Goal: Task Accomplishment & Management: Manage account settings

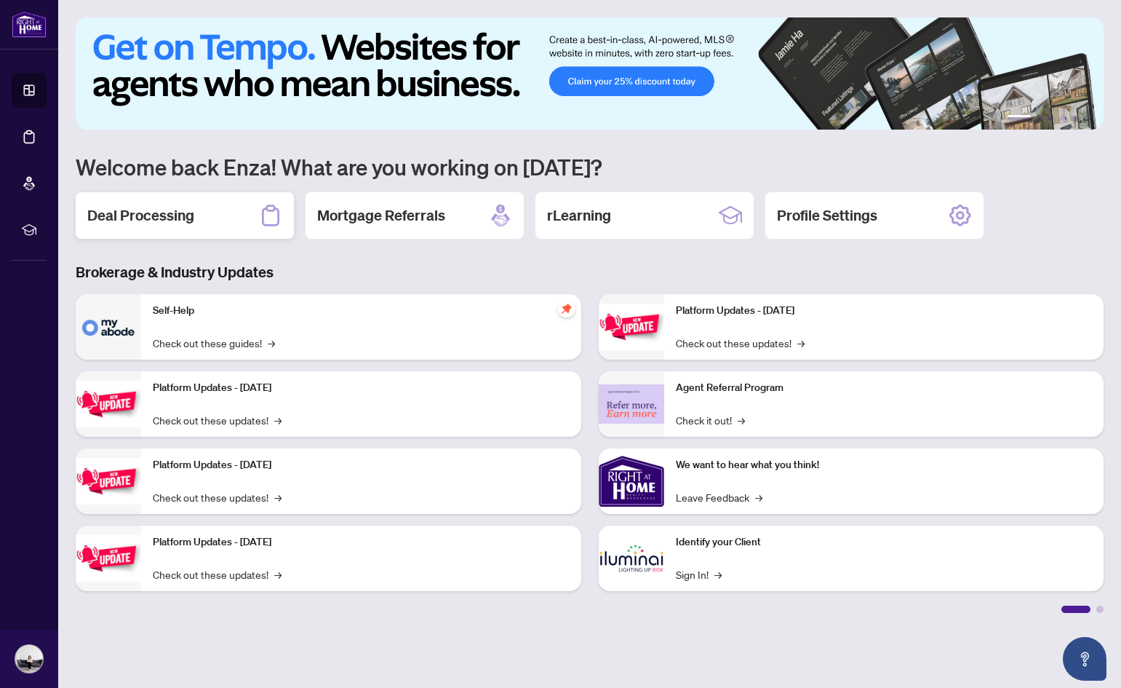
click at [184, 218] on h2 "Deal Processing" at bounding box center [140, 215] width 107 height 20
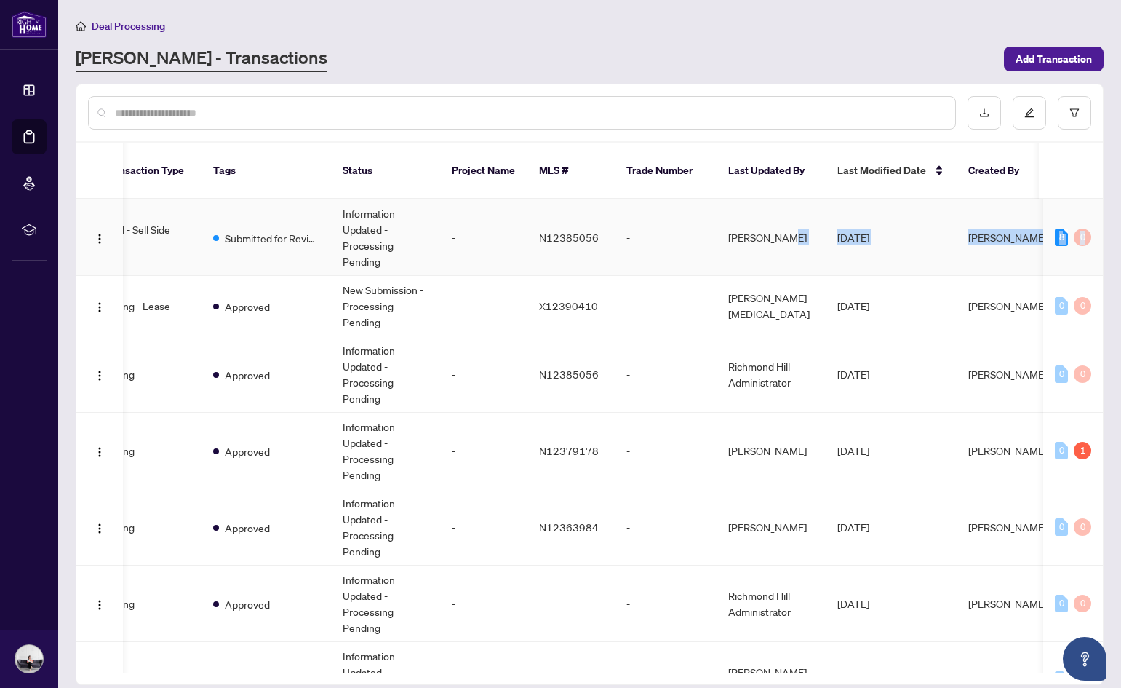
scroll to position [0, 399]
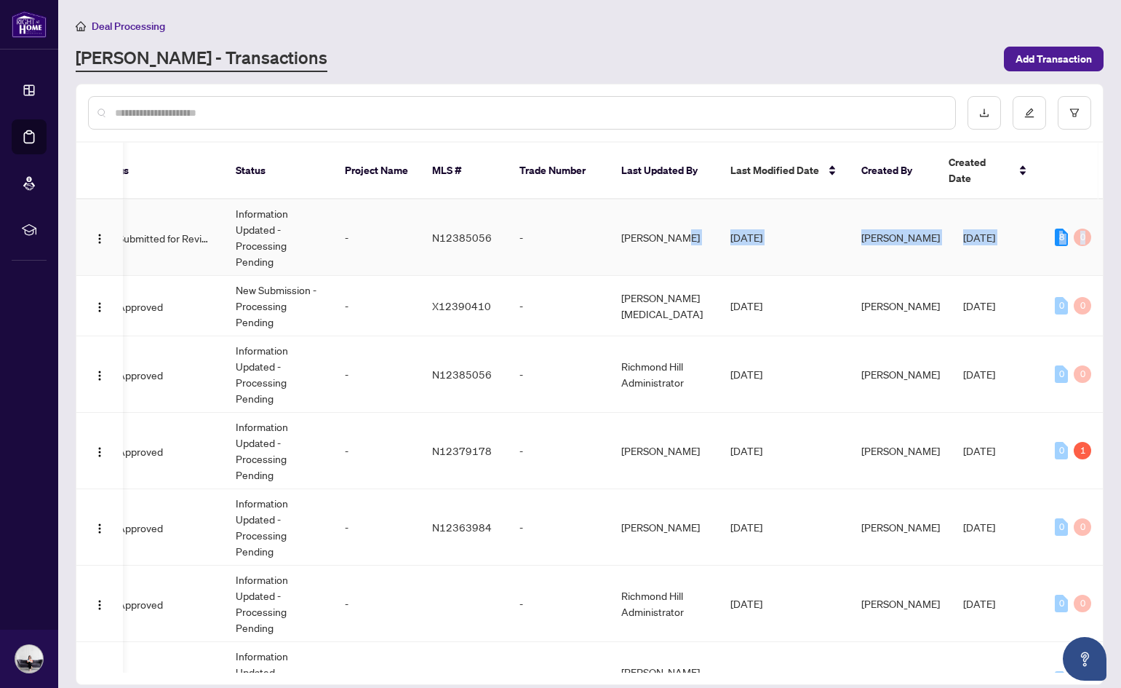
drag, startPoint x: 1102, startPoint y: 206, endPoint x: 1092, endPoint y: 239, distance: 35.0
click at [1092, 239] on div "Ticket Number Property Address Transaction Type Tags Status Project Name MLS # …" at bounding box center [590, 384] width 1028 height 601
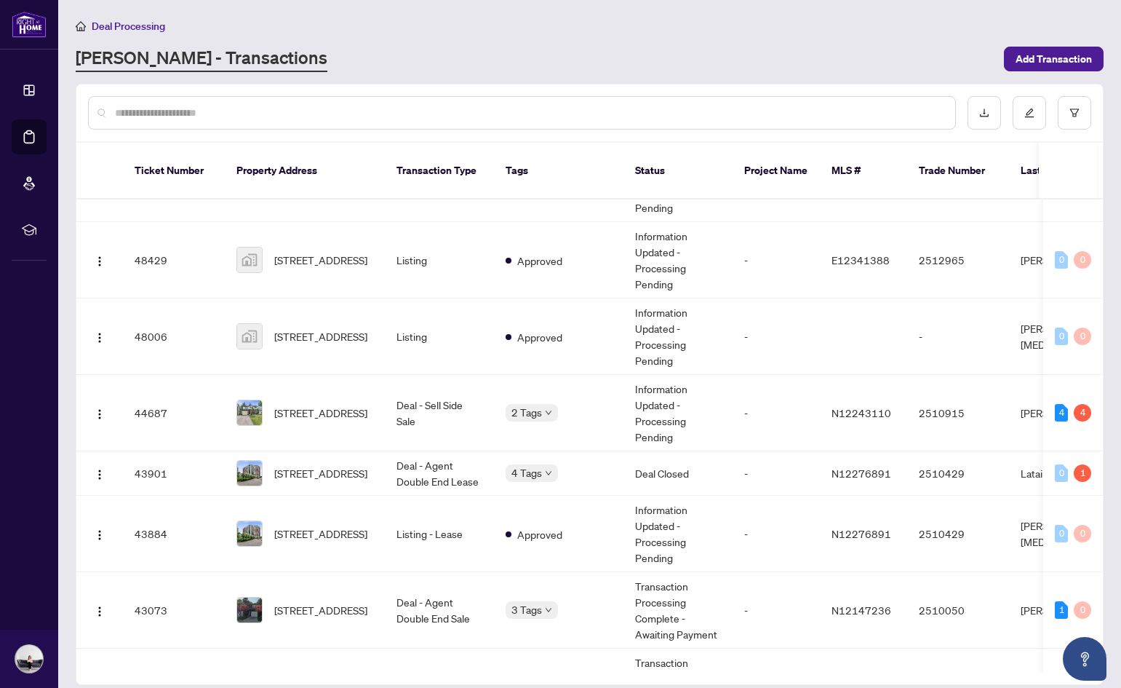
scroll to position [669, 0]
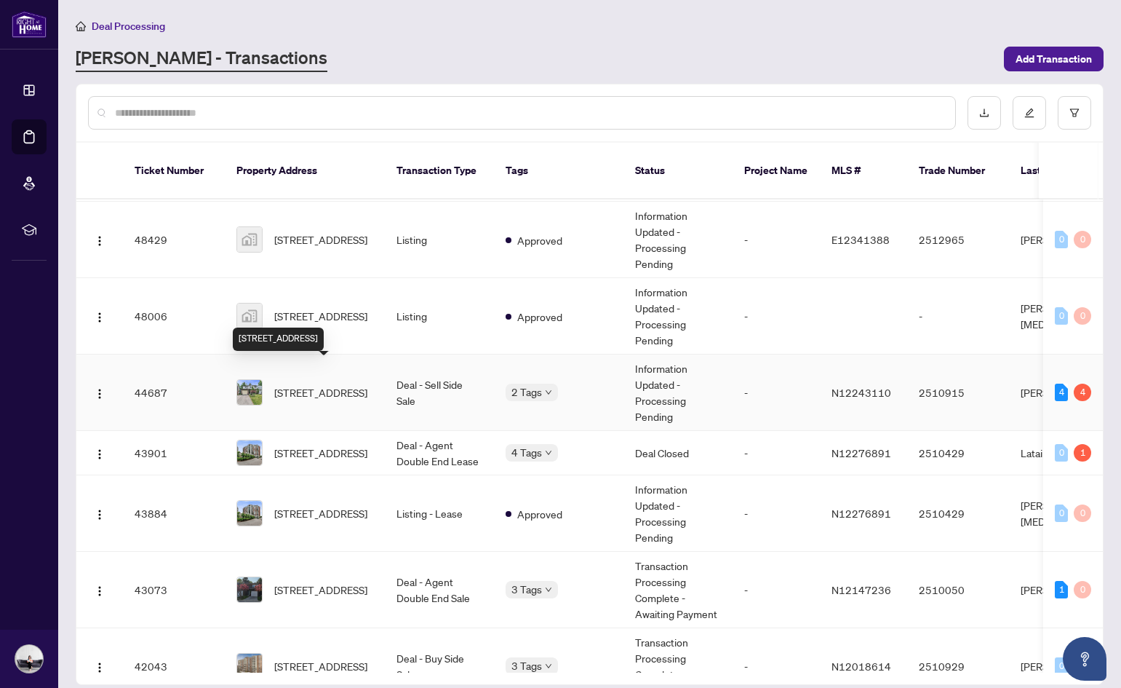
click at [295, 384] on span "[STREET_ADDRESS]" at bounding box center [320, 392] width 93 height 16
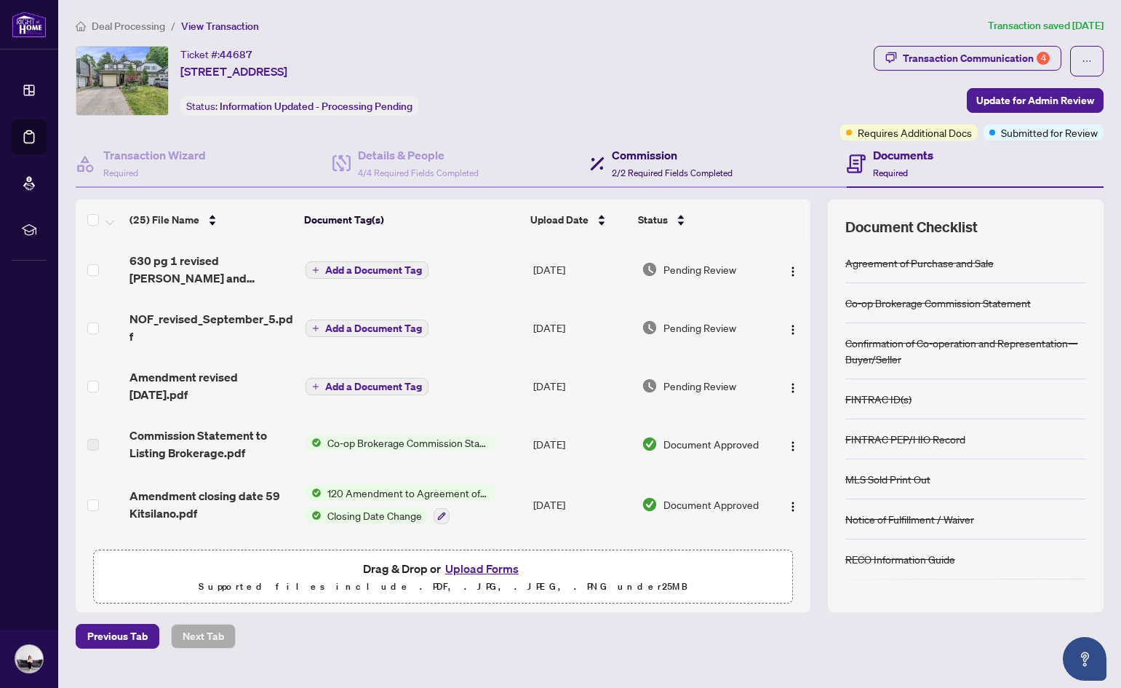
click at [620, 165] on div "Commission 2/2 Required Fields Completed" at bounding box center [672, 163] width 121 height 34
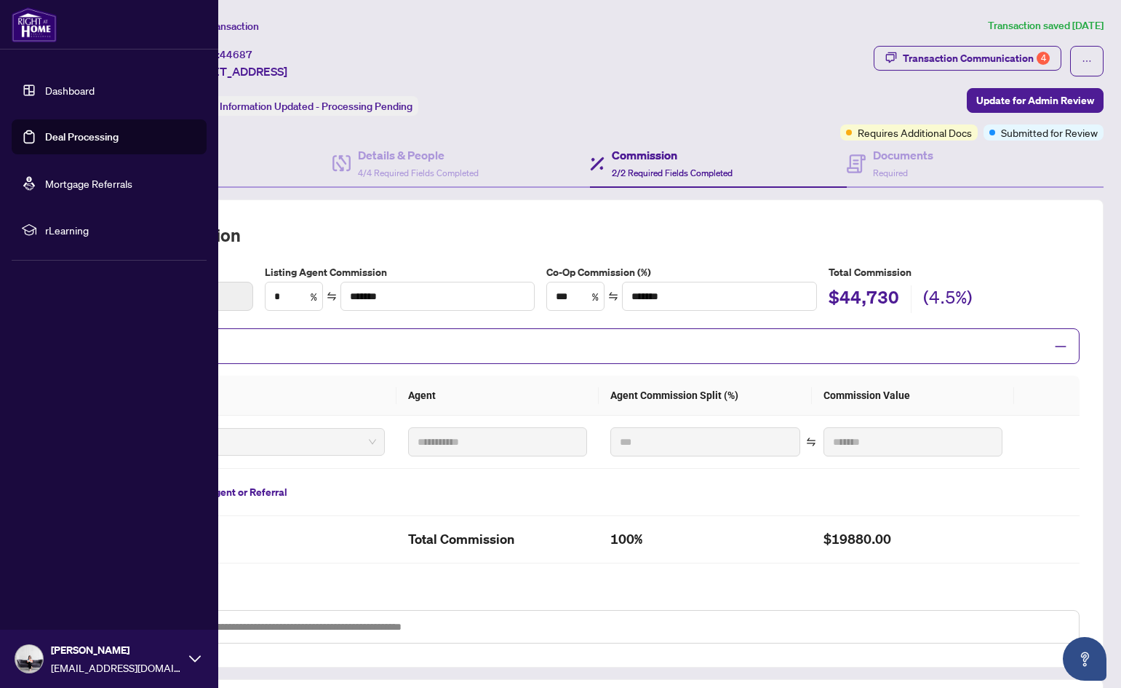
click at [68, 94] on link "Dashboard" at bounding box center [69, 90] width 49 height 13
